Goal: Task Accomplishment & Management: Manage account settings

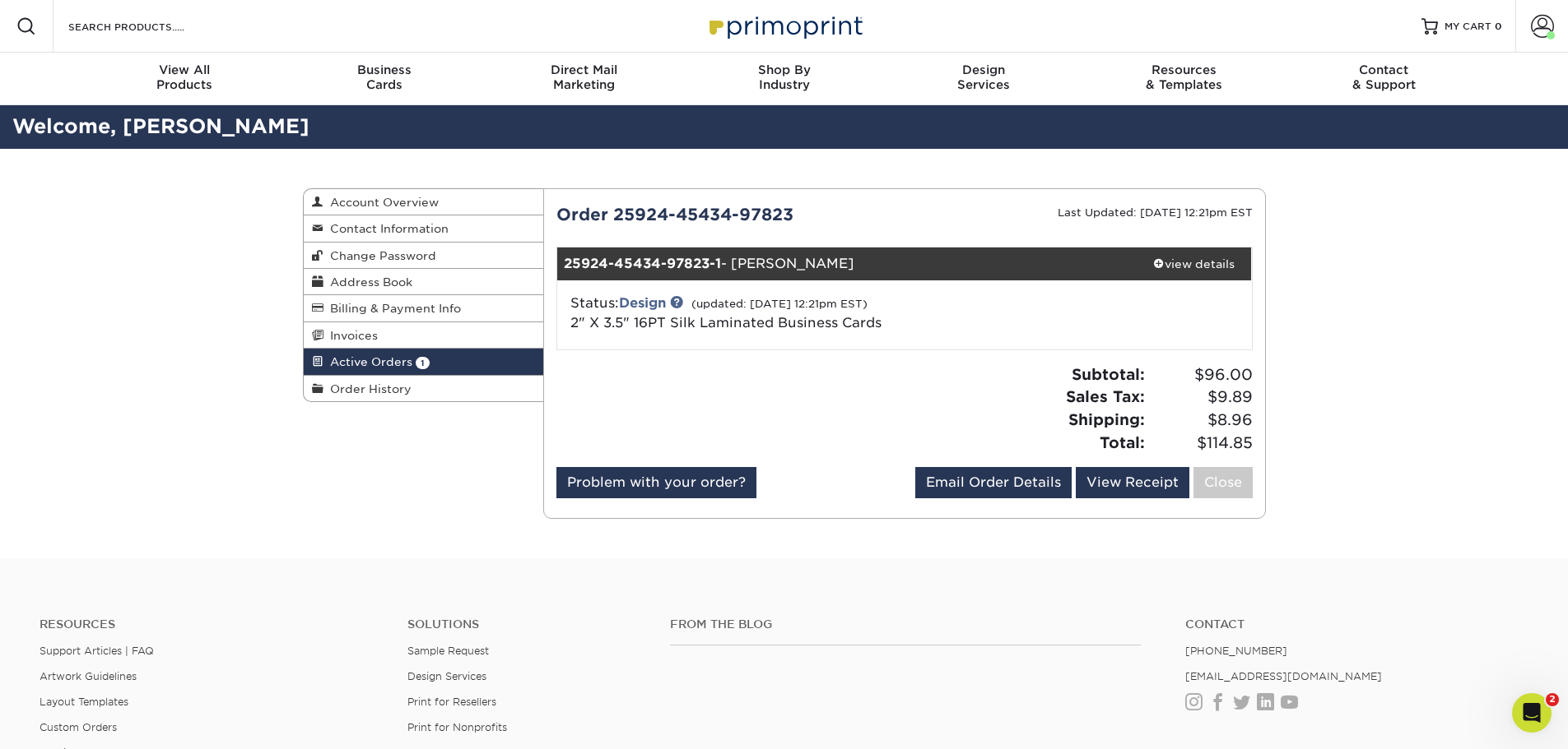
click at [424, 361] on span "1" at bounding box center [422, 363] width 14 height 12
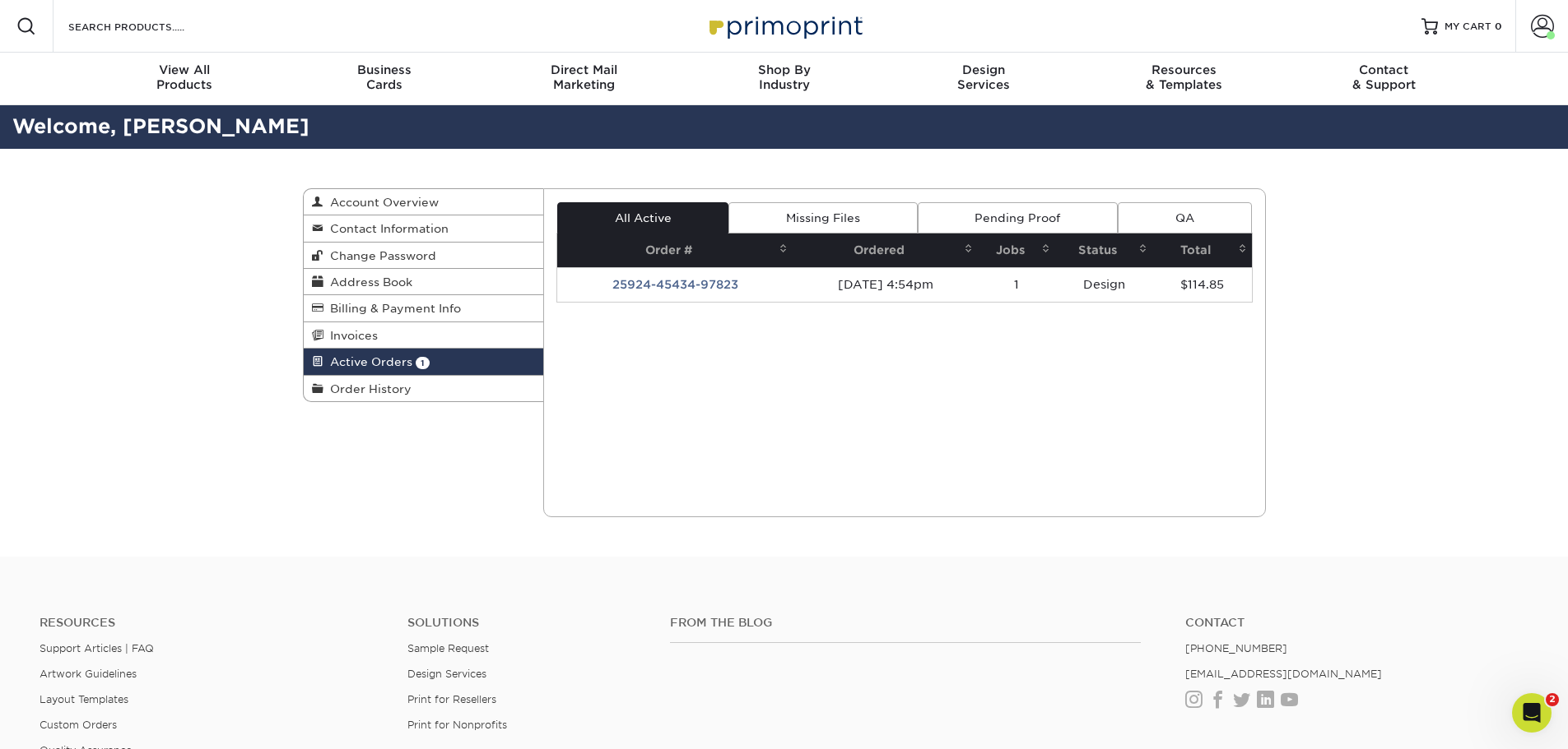
click at [633, 284] on td "25924-45434-97823" at bounding box center [674, 284] width 235 height 34
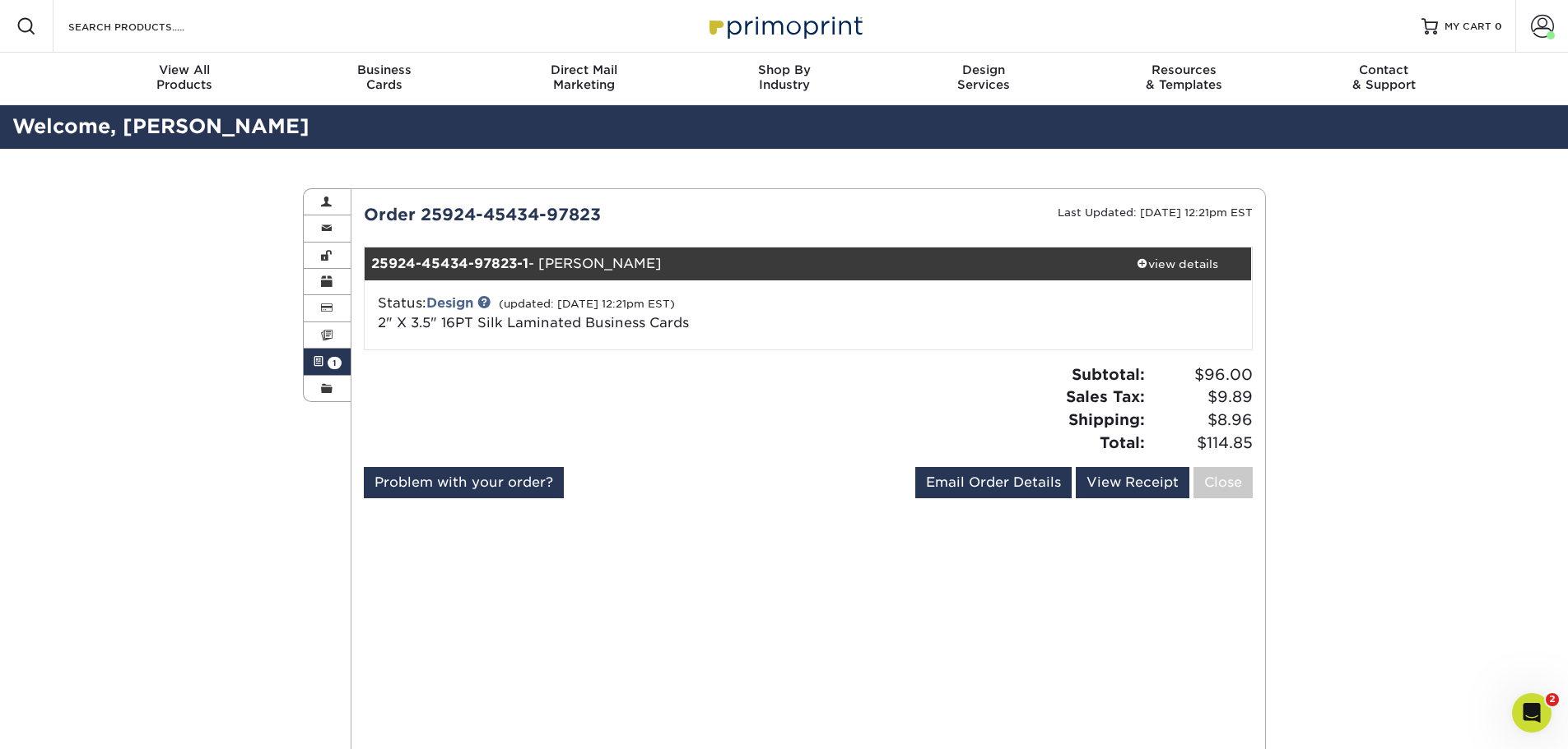
click at [1543, 23] on span at bounding box center [1542, 26] width 23 height 23
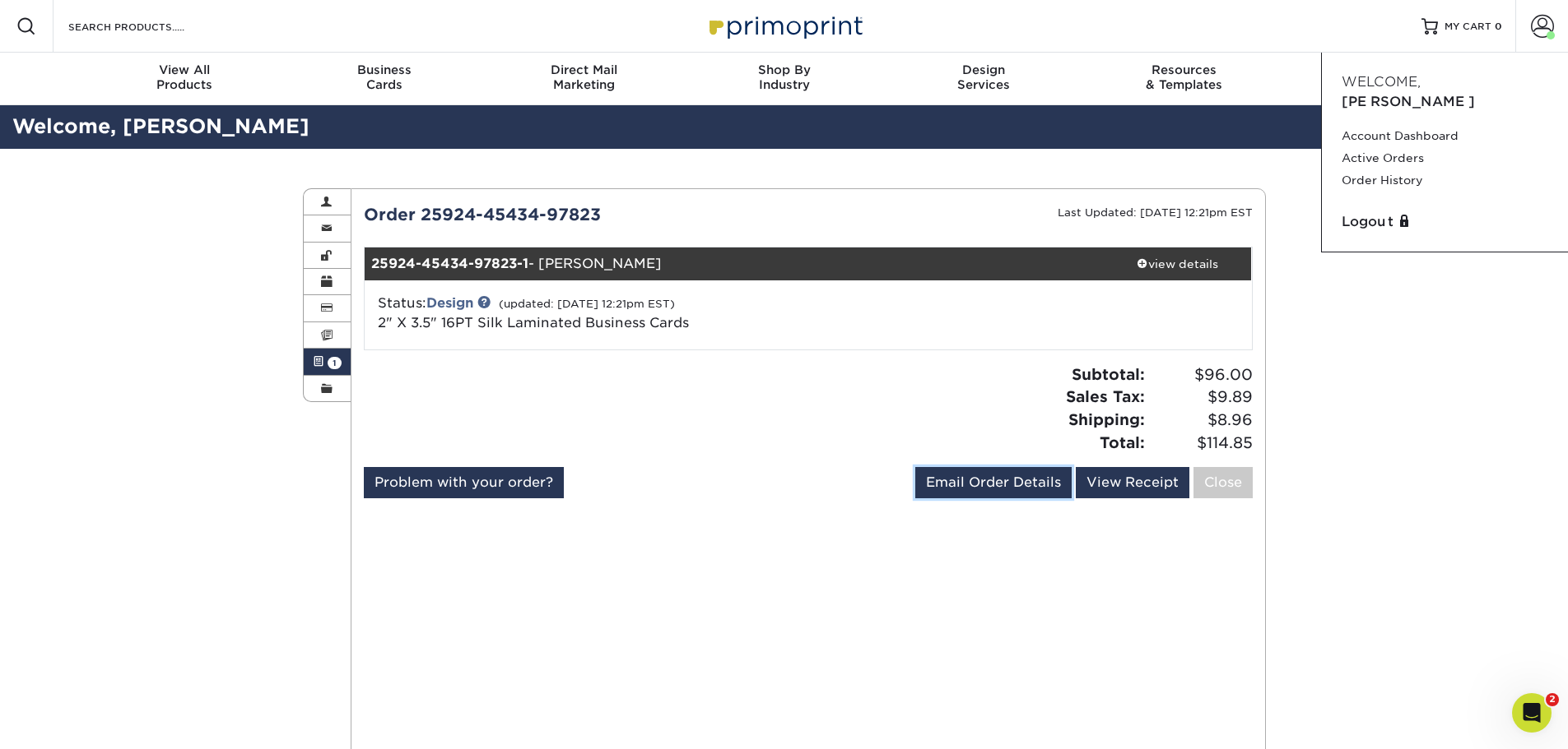
click at [1014, 483] on link "Email Order Details" at bounding box center [993, 483] width 156 height 32
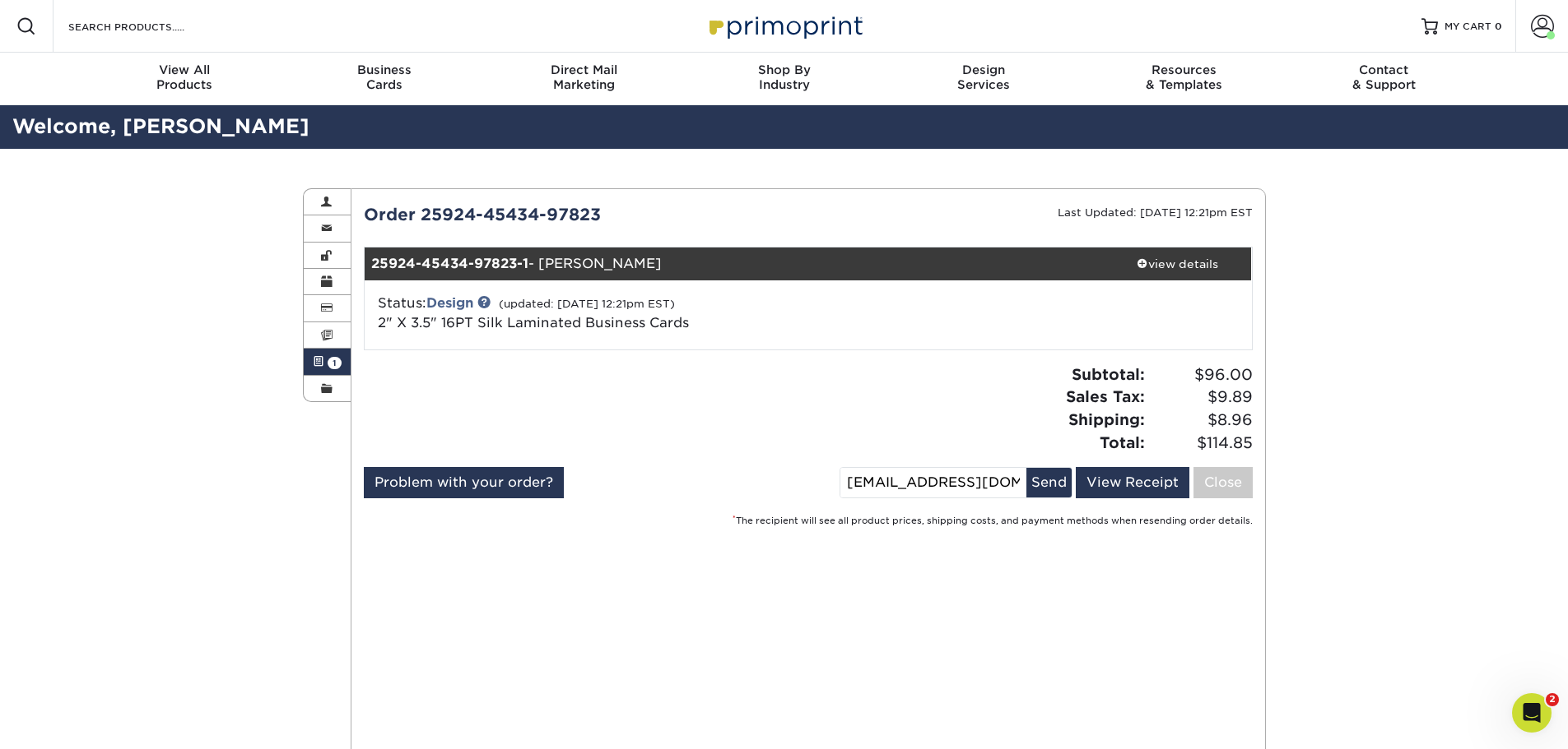
click at [1054, 473] on button "Send" at bounding box center [1048, 483] width 45 height 30
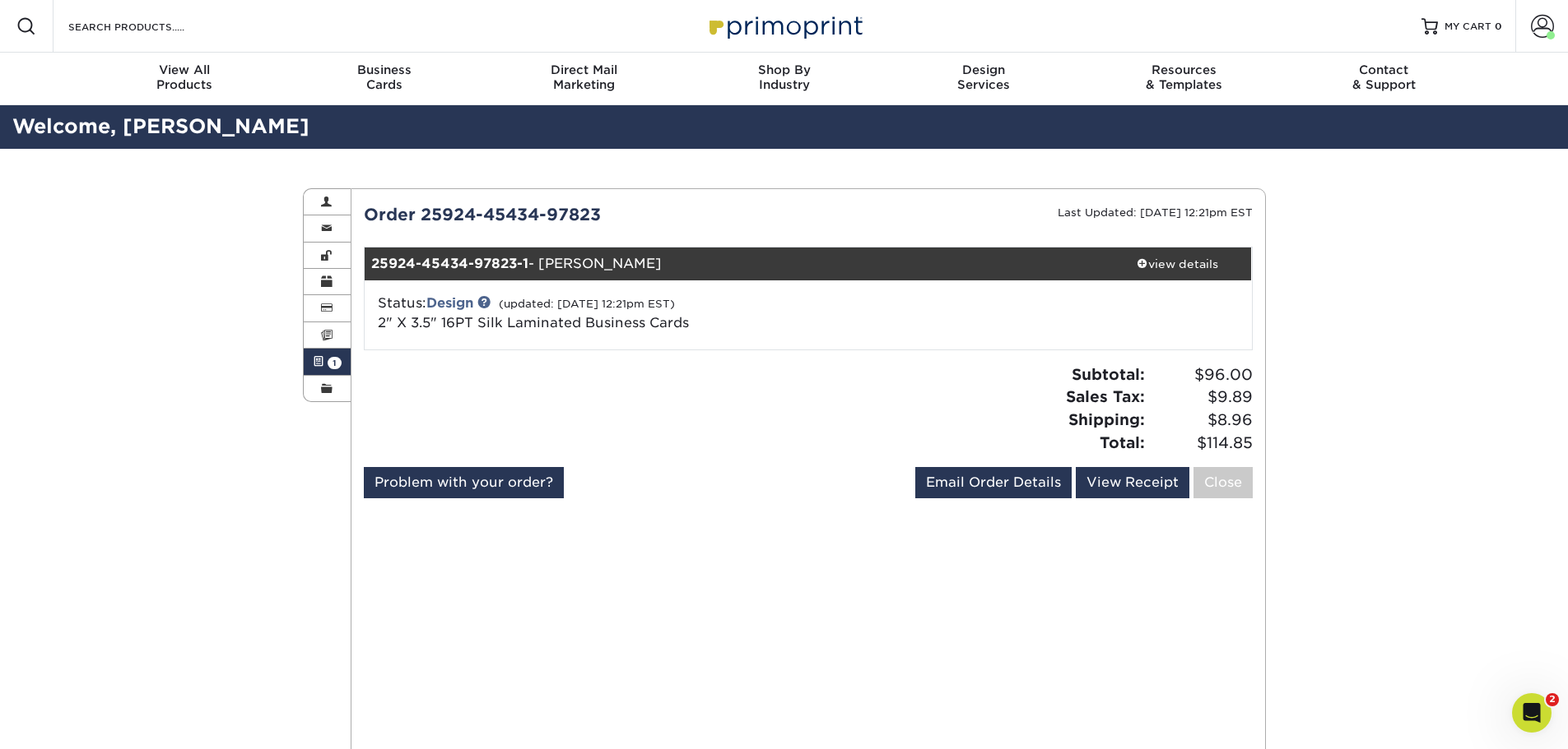
click at [1146, 263] on div "view details" at bounding box center [1177, 264] width 148 height 16
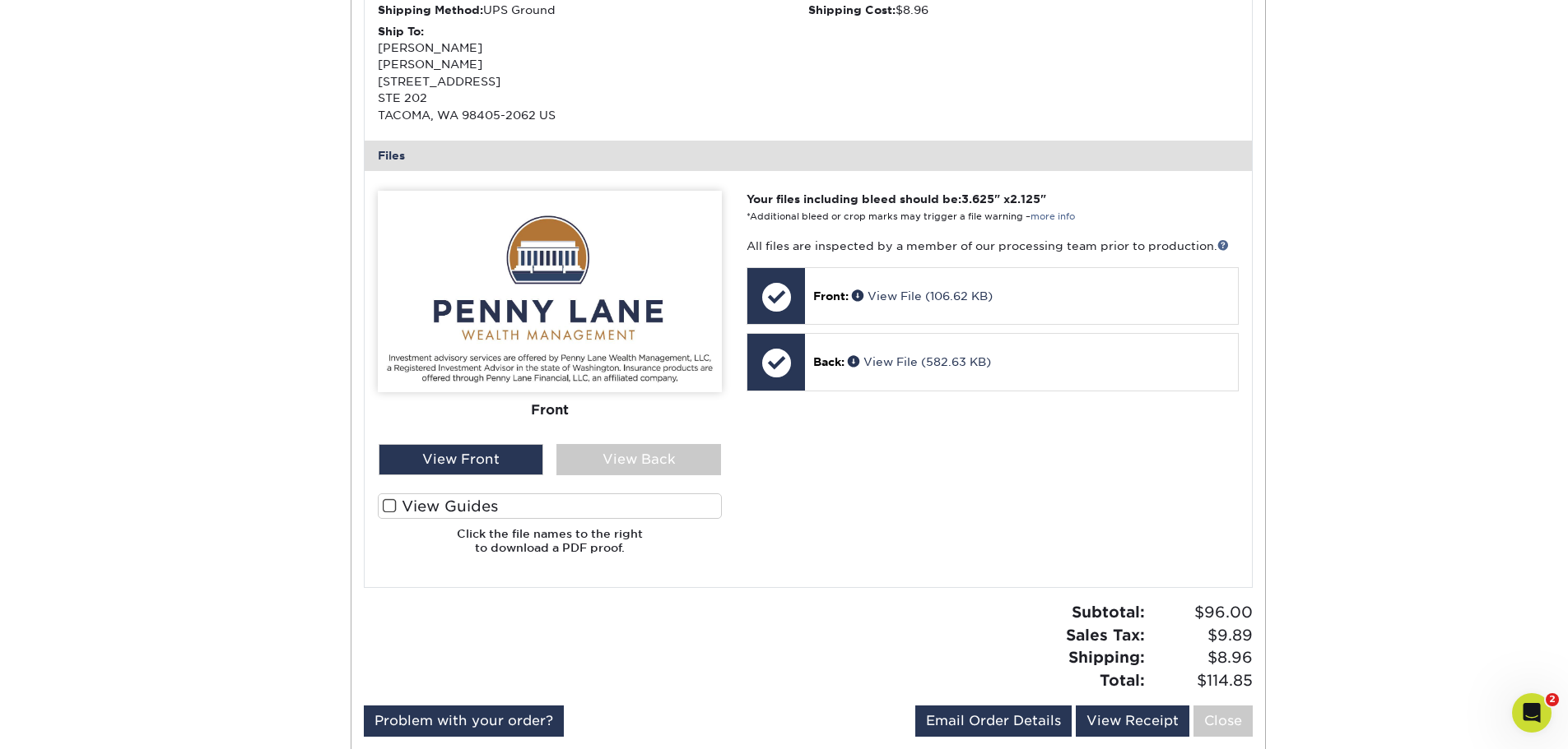
scroll to position [576, 0]
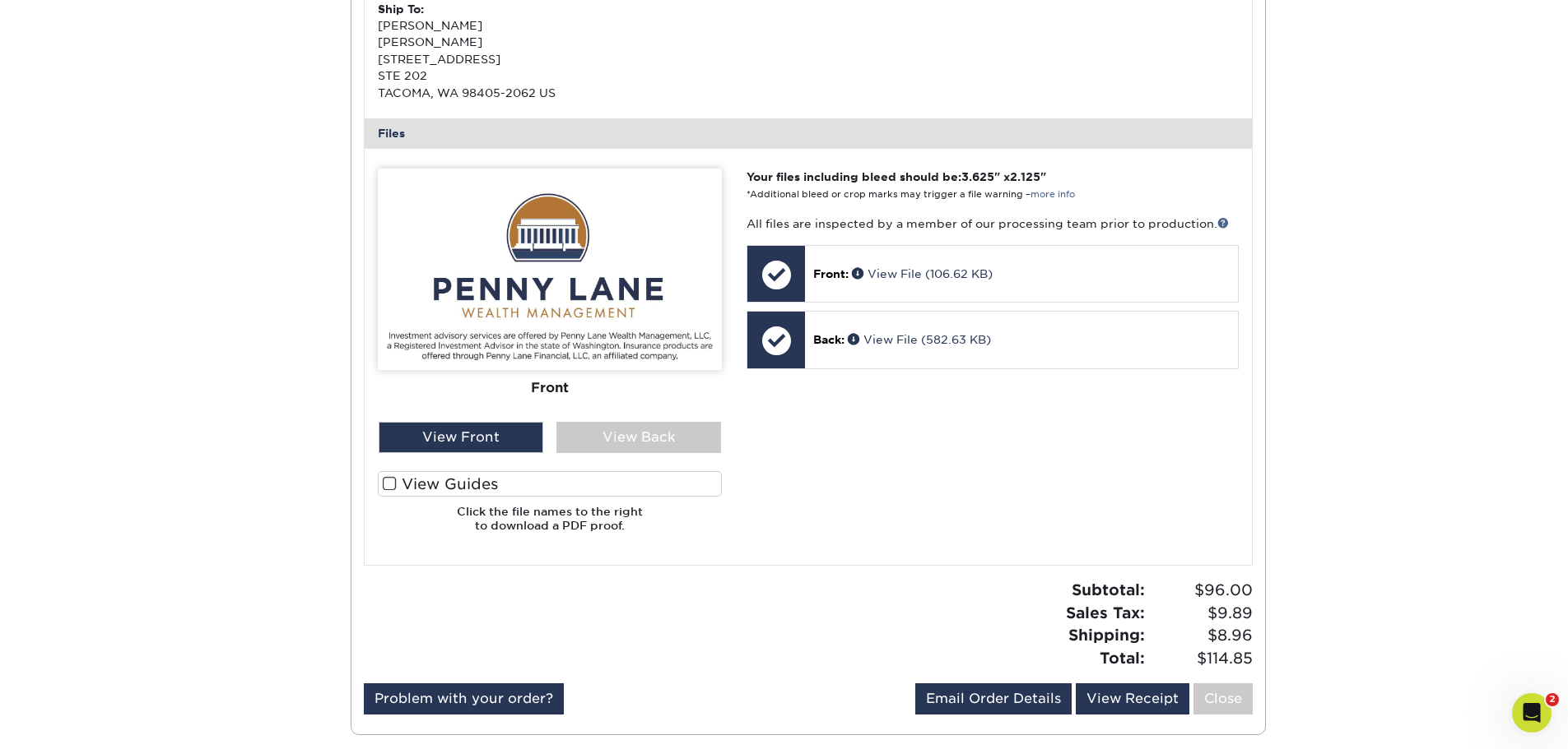
click at [756, 339] on div at bounding box center [775, 340] width 57 height 57
click at [761, 339] on div at bounding box center [775, 340] width 57 height 57
click at [779, 273] on div at bounding box center [775, 274] width 57 height 57
click at [774, 345] on div at bounding box center [775, 340] width 57 height 57
click at [641, 448] on div "View Back" at bounding box center [638, 437] width 165 height 32
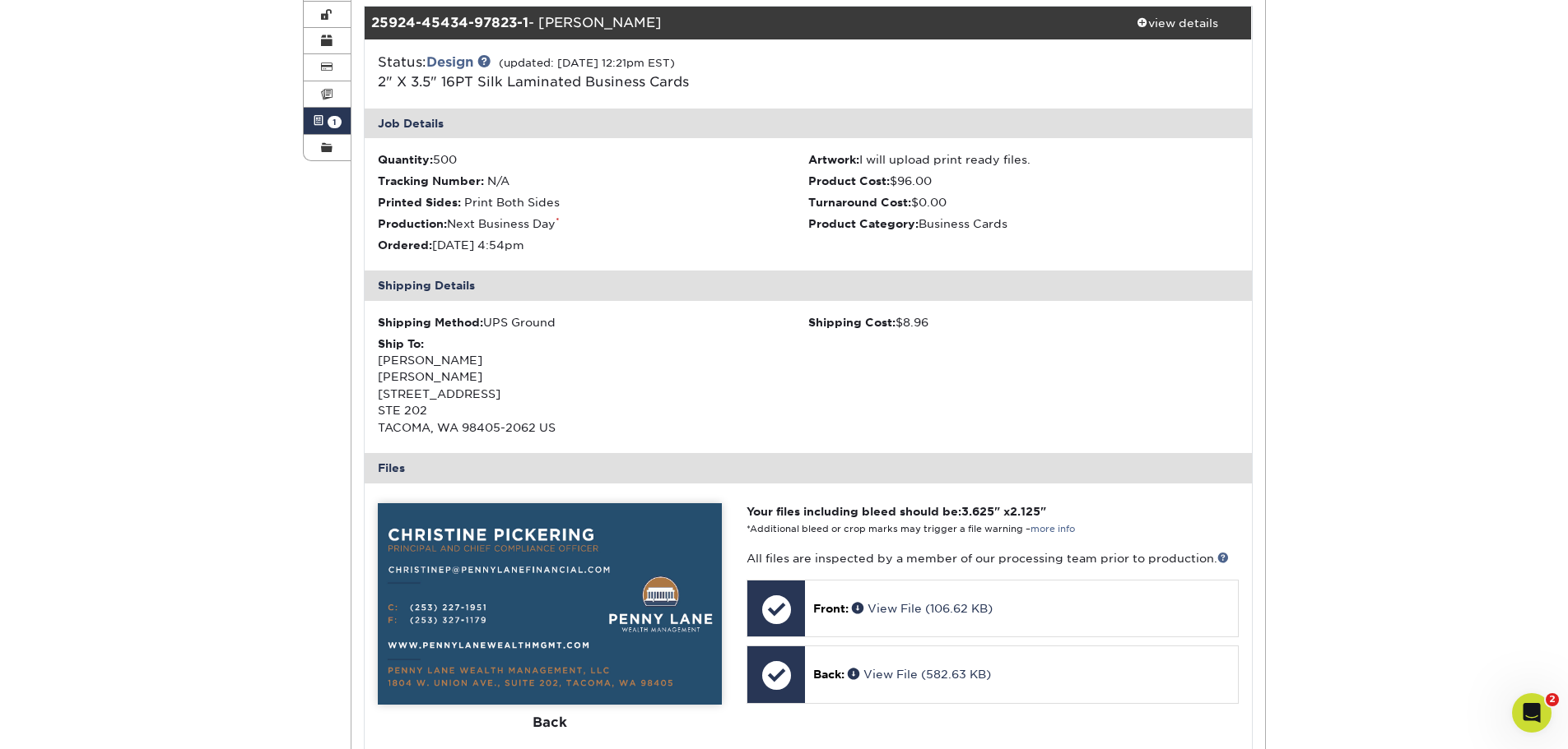
scroll to position [0, 0]
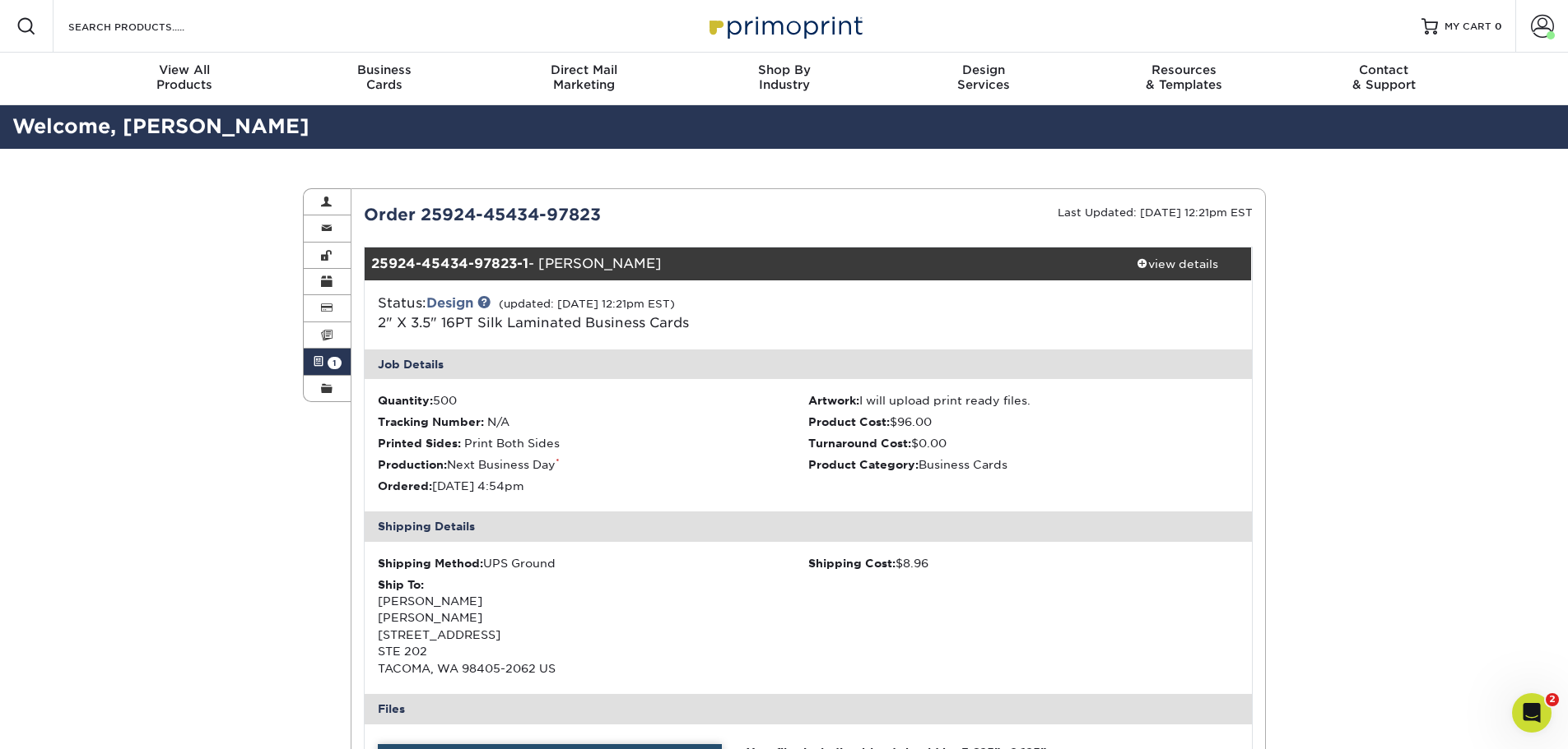
click at [1532, 29] on span at bounding box center [1542, 26] width 23 height 23
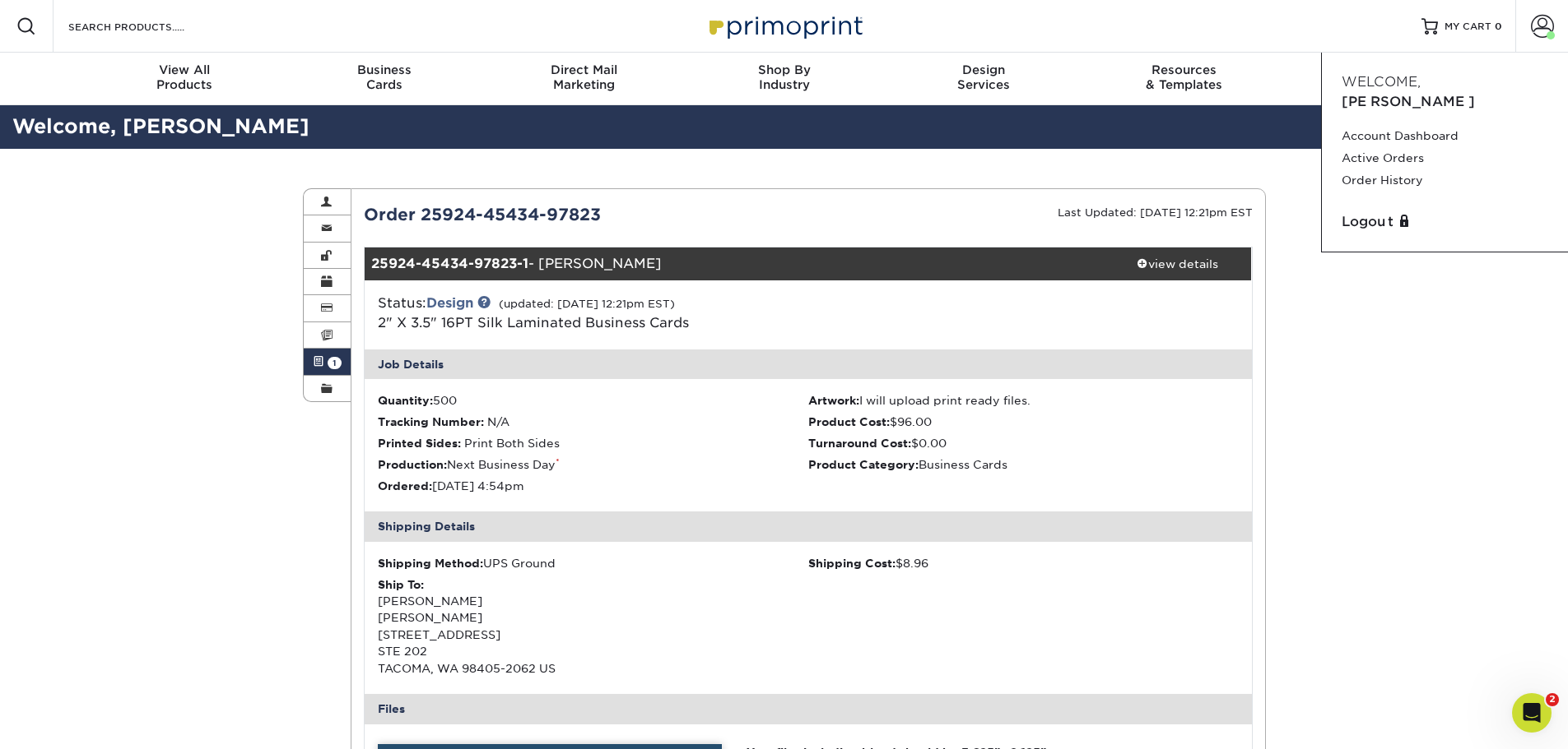
click at [1392, 147] on link "Active Orders" at bounding box center [1445, 158] width 207 height 22
